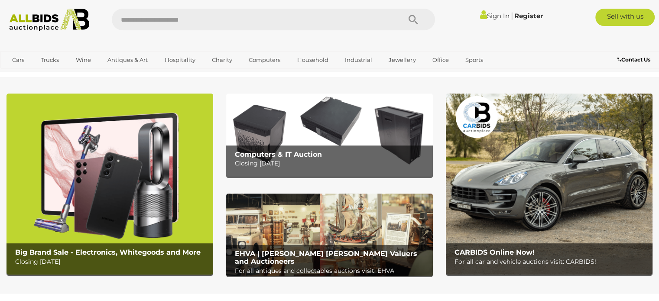
click at [351, 159] on p "Closing Tuesday 12th August" at bounding box center [332, 163] width 194 height 11
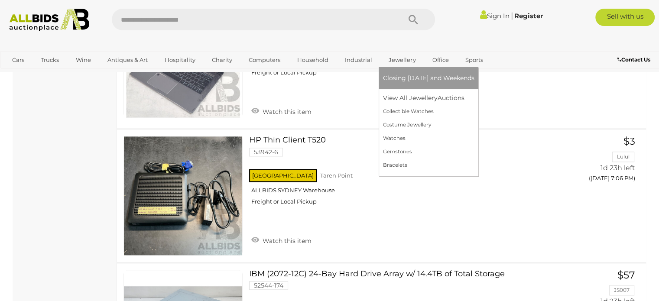
scroll to position [4289, 0]
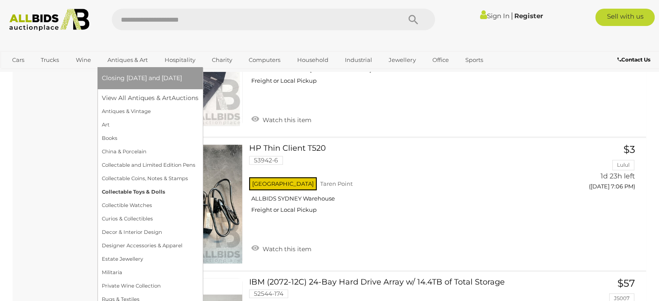
click at [149, 188] on link "Collectable Toys & Dolls" at bounding box center [150, 191] width 97 height 13
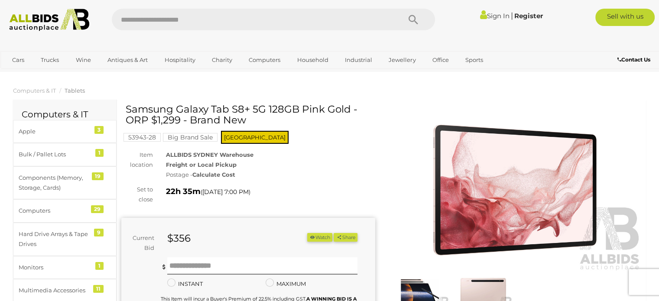
drag, startPoint x: 129, startPoint y: 110, endPoint x: 299, endPoint y: 108, distance: 169.9
click at [299, 108] on h1 "Samsung Galaxy Tab S8+ 5G 128GB Pink Gold - ORP $1,299 - Brand New" at bounding box center [249, 115] width 247 height 22
drag, startPoint x: 127, startPoint y: 108, endPoint x: 298, endPoint y: 107, distance: 170.7
click at [298, 107] on h1 "Samsung Galaxy Tab S8+ 5G 128GB Pink Gold - ORP $1,299 - Brand New" at bounding box center [249, 115] width 247 height 22
click at [356, 125] on h1 "Samsung Galaxy Tab S8+ 5G 128GB Pink Gold - ORP $1,299 - Brand New" at bounding box center [249, 115] width 247 height 22
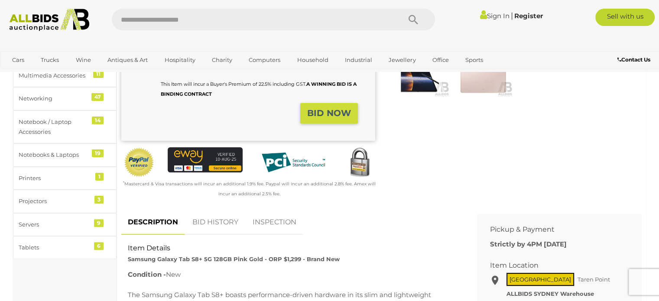
scroll to position [303, 0]
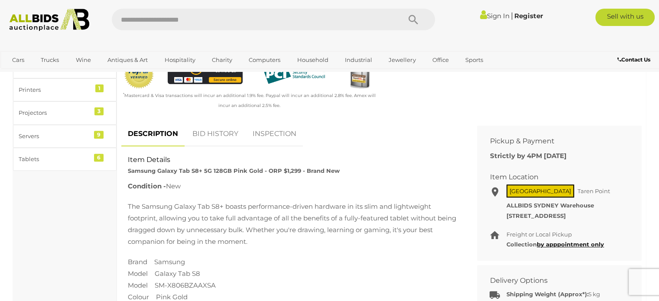
click at [208, 131] on link "BID HISTORY" at bounding box center [215, 134] width 59 height 26
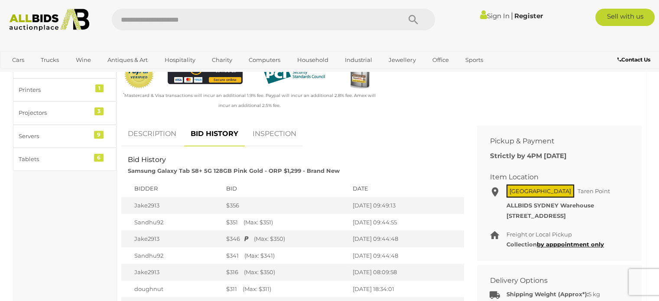
click at [154, 135] on link "DESCRIPTION" at bounding box center [152, 134] width 62 height 26
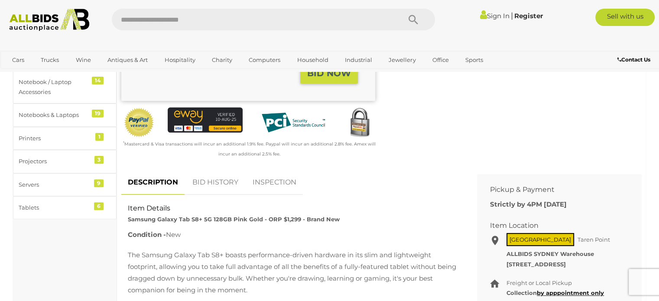
scroll to position [260, 0]
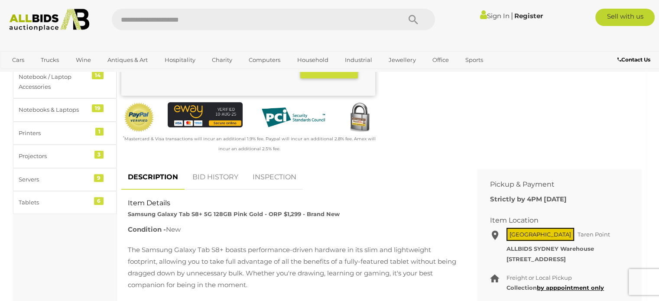
click at [258, 176] on link "INSPECTION" at bounding box center [274, 178] width 57 height 26
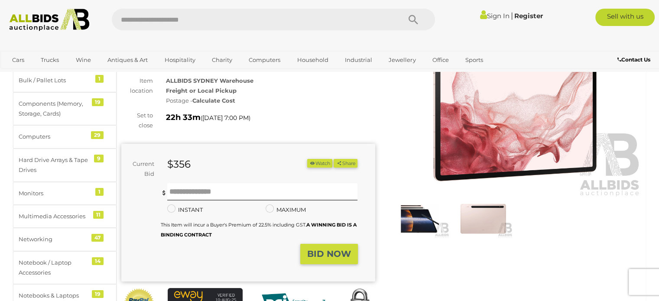
scroll to position [173, 0]
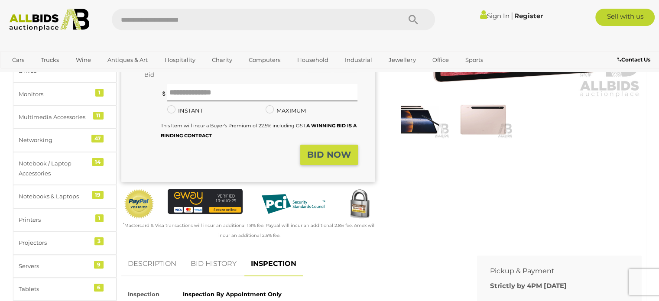
click at [201, 136] on b "A WINNING BID IS A BINDING CONTRACT" at bounding box center [259, 131] width 196 height 16
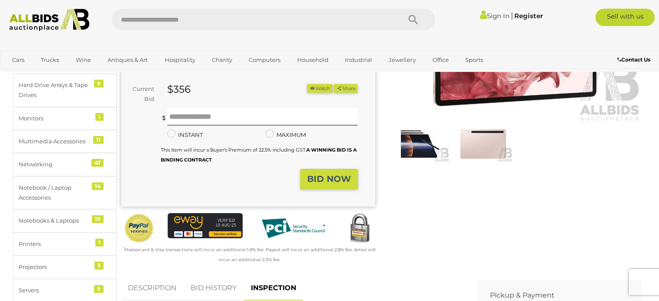
scroll to position [130, 0]
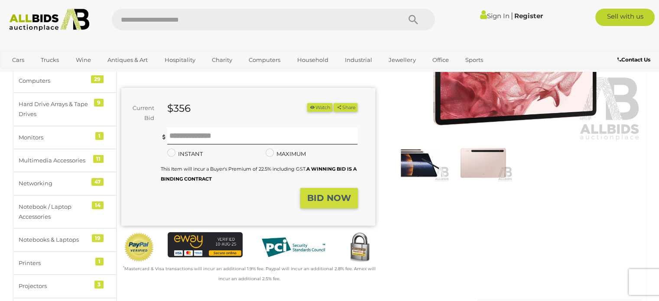
click at [199, 179] on b "A WINNING BID IS A BINDING CONTRACT" at bounding box center [259, 174] width 196 height 16
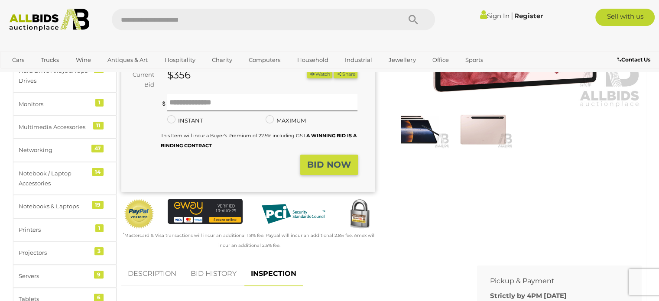
scroll to position [217, 0]
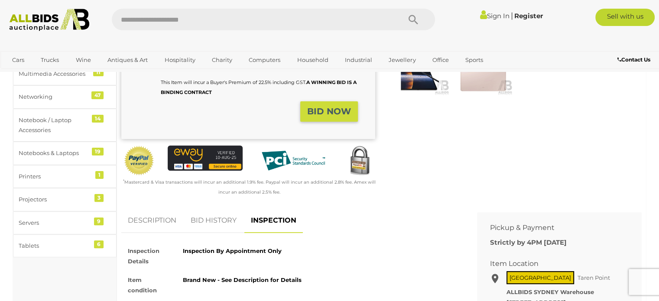
click at [152, 226] on link "DESCRIPTION" at bounding box center [152, 221] width 62 height 26
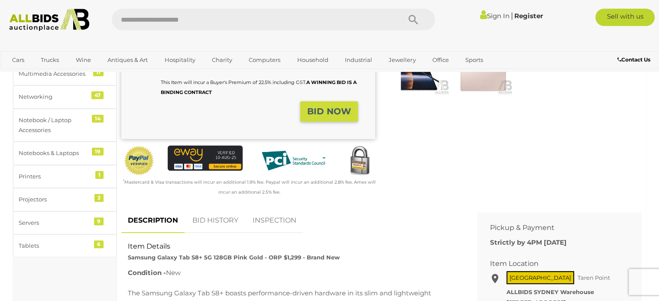
click at [191, 92] on b "A WINNING BID IS A BINDING CONTRACT" at bounding box center [259, 87] width 196 height 16
drag, startPoint x: 337, startPoint y: 114, endPoint x: 392, endPoint y: 144, distance: 63.0
click at [337, 114] on strong "BID NOW" at bounding box center [329, 111] width 44 height 10
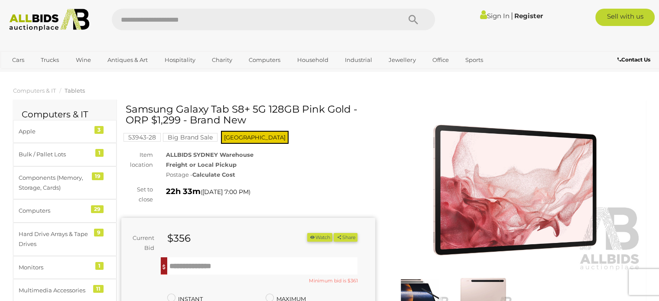
scroll to position [43, 0]
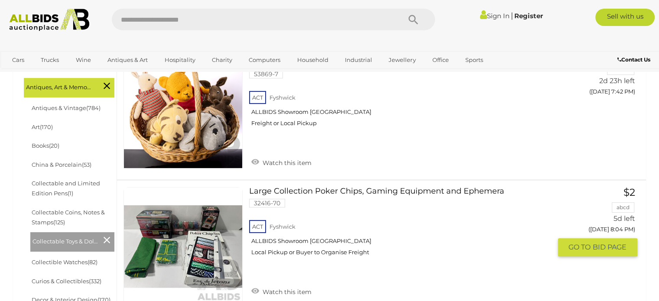
scroll to position [43, 0]
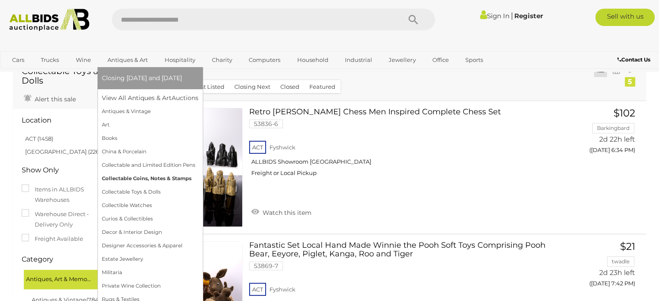
click at [163, 179] on link "Collectable Coins, Notes & Stamps" at bounding box center [150, 178] width 97 height 13
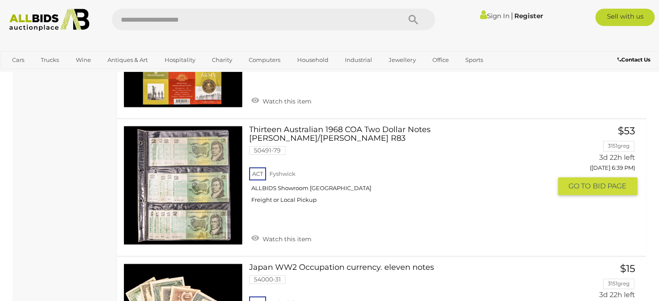
scroll to position [1430, 0]
